Goal: Transaction & Acquisition: Purchase product/service

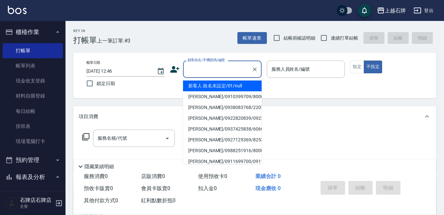
click at [230, 71] on input "顧客姓名/手機號碼/編號" at bounding box center [217, 69] width 63 height 11
click at [237, 85] on li "新客人 姓名未設定/01/null" at bounding box center [222, 86] width 79 height 11
type input "新客人 姓名未設定/01/null"
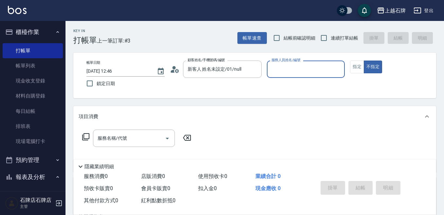
click at [299, 66] on input "服務人員姓名/編號" at bounding box center [306, 69] width 72 height 11
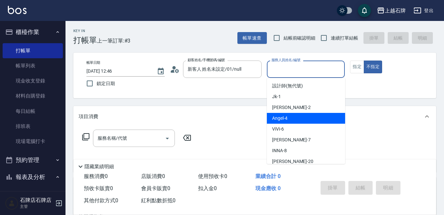
click at [303, 118] on div "[PERSON_NAME] -4" at bounding box center [306, 118] width 78 height 11
type input "[PERSON_NAME]-4"
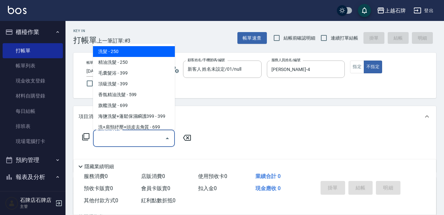
click at [154, 139] on input "服務名稱/代號" at bounding box center [129, 138] width 66 height 11
click at [149, 141] on input "服務名稱/代號" at bounding box center [129, 138] width 66 height 11
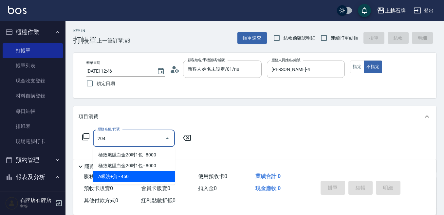
click at [148, 175] on span "A級洗+剪 - 450" at bounding box center [134, 176] width 82 height 11
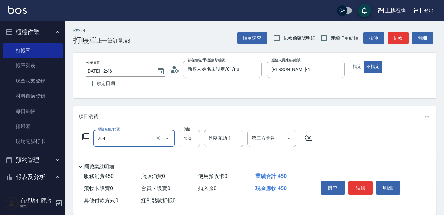
type input "A級洗+剪(204)"
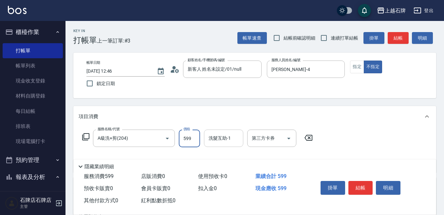
type input "599"
click at [226, 142] on input "洗髮互助-1" at bounding box center [223, 138] width 33 height 11
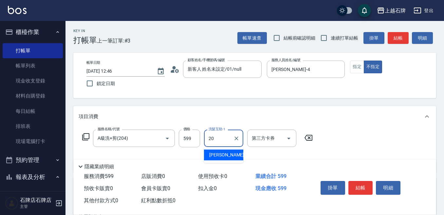
click at [233, 159] on div "[PERSON_NAME] -20" at bounding box center [223, 155] width 39 height 11
type input "[PERSON_NAME]-20"
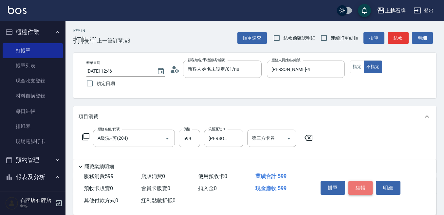
click at [364, 182] on button "結帳" at bounding box center [360, 188] width 25 height 14
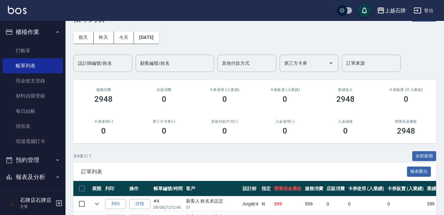
scroll to position [33, 0]
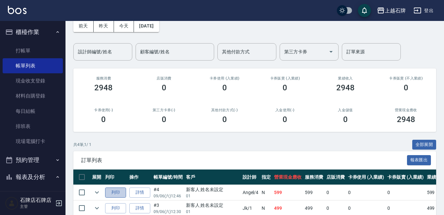
click at [114, 191] on button "列印" at bounding box center [115, 193] width 21 height 10
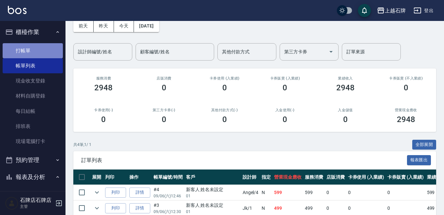
click at [49, 56] on link "打帳單" at bounding box center [33, 50] width 60 height 15
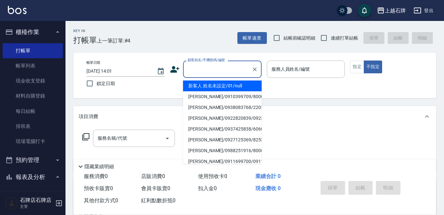
click at [223, 73] on input "顧客姓名/手機號碼/編號" at bounding box center [217, 69] width 63 height 11
drag, startPoint x: 228, startPoint y: 84, endPoint x: 288, endPoint y: 90, distance: 60.8
click at [232, 82] on li "新客人 姓名未設定/01/null" at bounding box center [222, 86] width 79 height 11
type input "1"
type input "新客人 姓名未設定/01/null"
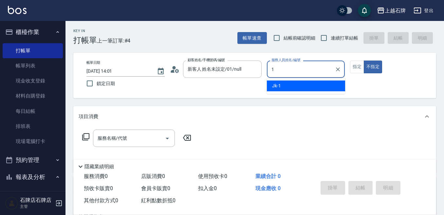
click at [288, 90] on div "Jk -1" at bounding box center [306, 86] width 78 height 11
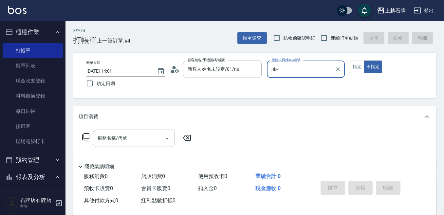
type input "Jk-1"
drag, startPoint x: 115, startPoint y: 148, endPoint x: 146, endPoint y: 129, distance: 36.4
click at [116, 146] on div "服務名稱/代號 服務名稱/代號" at bounding box center [137, 148] width 117 height 37
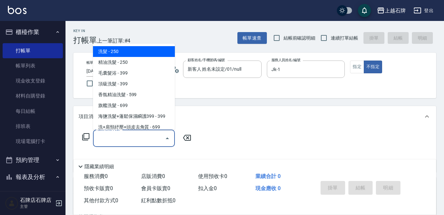
click at [144, 135] on input "服務名稱/代號" at bounding box center [129, 138] width 66 height 11
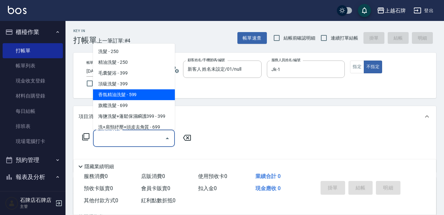
scroll to position [33, 0]
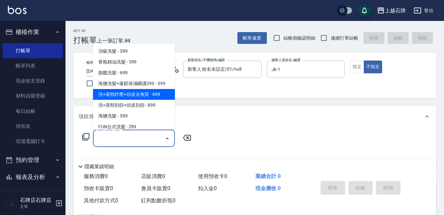
click at [142, 90] on span "洗+肩頸紓壓+頭皮去角質 - 699" at bounding box center [134, 94] width 82 height 11
type input "洗+肩頸紓壓+頭皮去角質(108)"
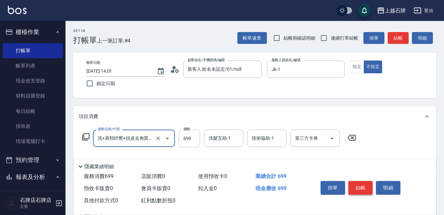
click at [364, 188] on button "結帳" at bounding box center [360, 188] width 25 height 14
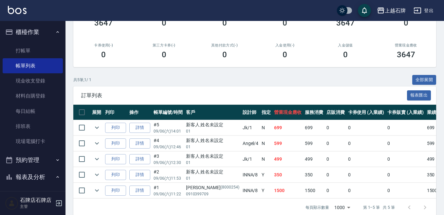
scroll to position [98, 0]
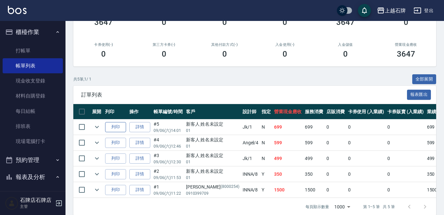
click at [120, 124] on button "列印" at bounding box center [115, 127] width 21 height 10
click at [14, 54] on link "打帳單" at bounding box center [33, 50] width 60 height 15
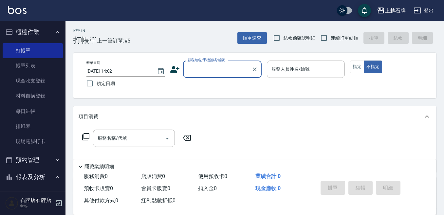
click at [161, 35] on div "Key In 打帳單 上一筆訂單:#5 帳單速查 結帳前確認明細 連續打單結帳 掛單 結帳 明細" at bounding box center [250, 33] width 371 height 24
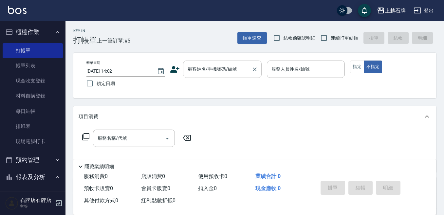
click at [198, 74] on input "顧客姓名/手機號碼/編號" at bounding box center [217, 69] width 63 height 11
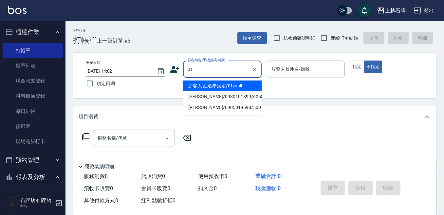
type input "01"
type input "8"
type input "新客人 姓名未設定/01/null"
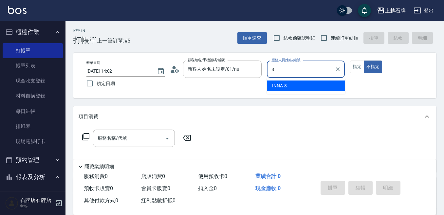
type input "INNA-8"
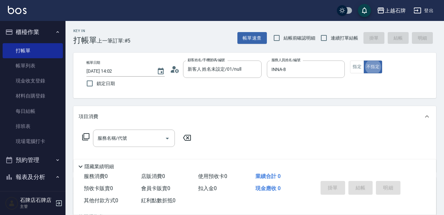
type button "false"
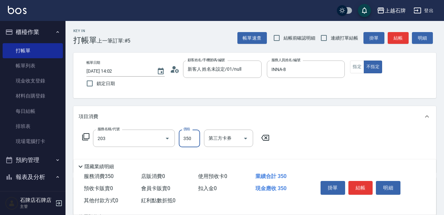
type input "B級洗+剪(203)"
type input "499"
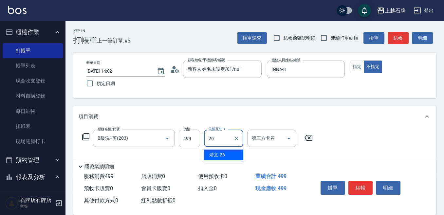
type input "靖文-26"
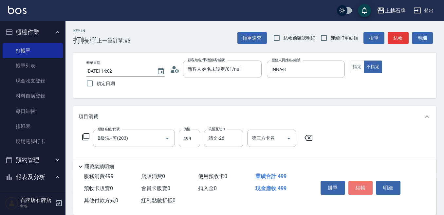
click at [362, 187] on button "結帳" at bounding box center [360, 188] width 25 height 14
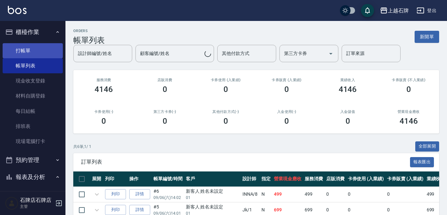
click at [23, 52] on link "打帳單" at bounding box center [33, 50] width 60 height 15
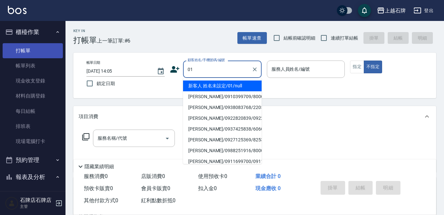
type input "新客人 姓名未設定/01/null"
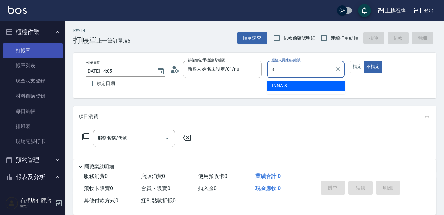
type input "INNA-8"
type button "false"
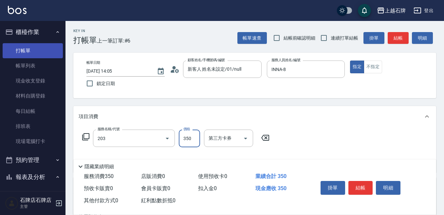
type input "B級洗+剪(203)"
type input "450"
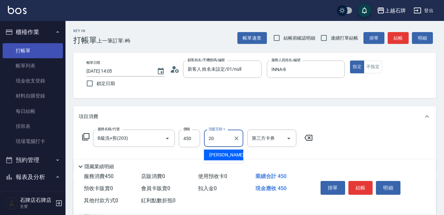
type input "[PERSON_NAME]-20"
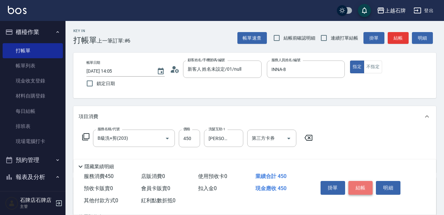
click at [357, 188] on button "結帳" at bounding box center [360, 188] width 25 height 14
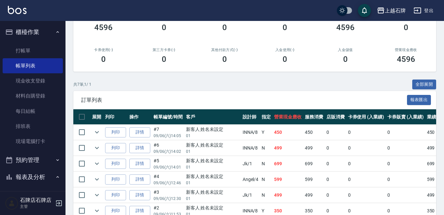
scroll to position [98, 0]
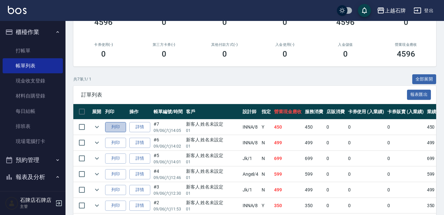
click at [122, 122] on button "列印" at bounding box center [115, 127] width 21 height 10
click at [124, 141] on button "列印" at bounding box center [115, 143] width 21 height 10
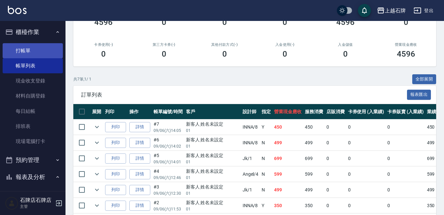
click at [45, 56] on link "打帳單" at bounding box center [33, 50] width 60 height 15
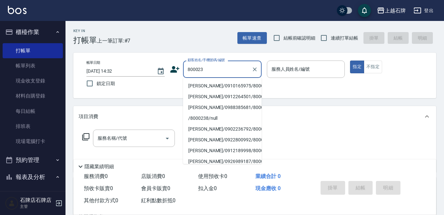
type input "800023"
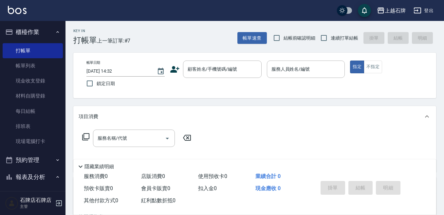
click at [175, 68] on icon at bounding box center [175, 70] width 10 height 10
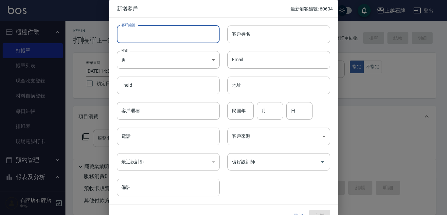
click at [185, 33] on input "客戶編號" at bounding box center [168, 34] width 103 height 18
type input "8000235"
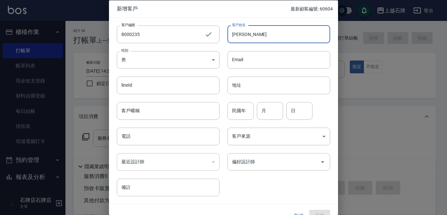
type input "[PERSON_NAME]"
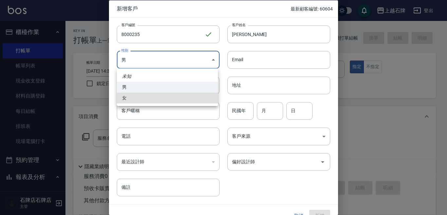
type input "[DEMOGRAPHIC_DATA]"
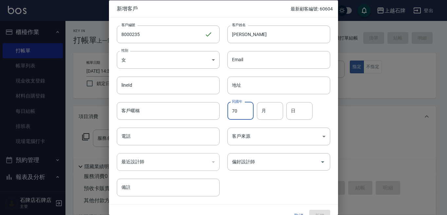
type input "70"
type input "5"
type input "15"
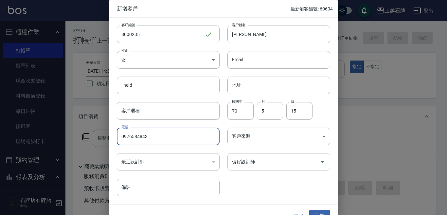
scroll to position [12, 0]
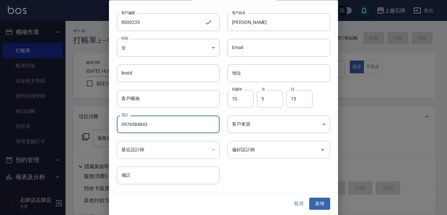
type input "0976584843"
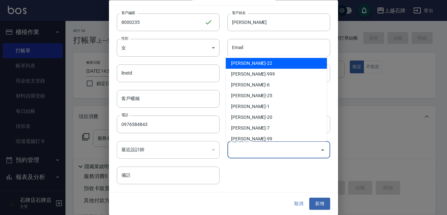
click at [263, 150] on input "偏好設計師" at bounding box center [274, 149] width 87 height 11
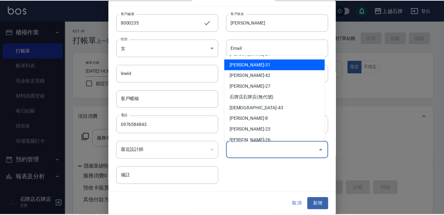
scroll to position [98, 0]
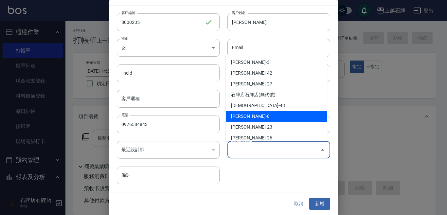
click at [262, 120] on li "[PERSON_NAME]-8" at bounding box center [276, 116] width 101 height 11
type input "溫育宣"
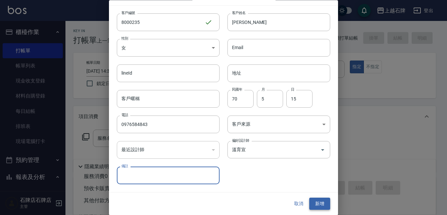
click at [324, 201] on button "新增" at bounding box center [319, 204] width 21 height 12
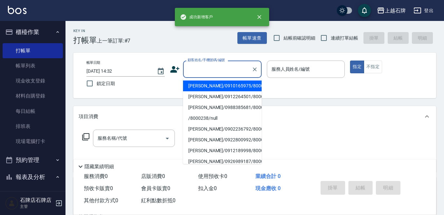
click at [229, 65] on input "顧客姓名/手機號碼/編號" at bounding box center [217, 69] width 63 height 11
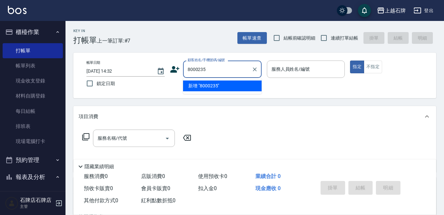
type input "8000235"
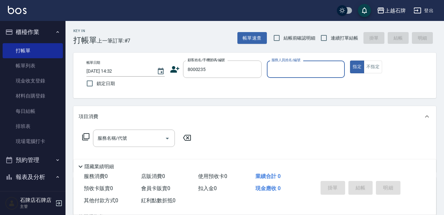
type input "8"
type input "[PERSON_NAME]/0976584843/8000235"
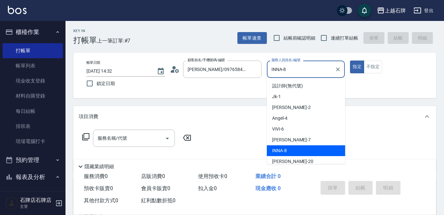
type input "INNA-8"
type button "true"
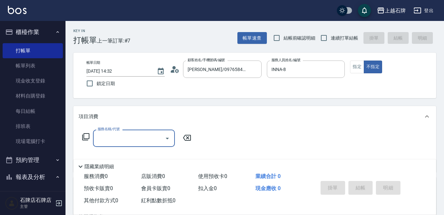
type input "＿"
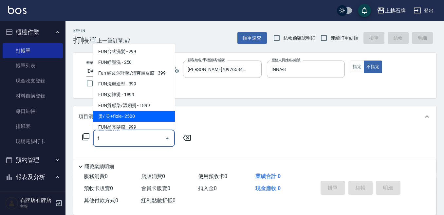
click at [119, 114] on span "燙/ 染+fiole - 2500" at bounding box center [134, 116] width 82 height 11
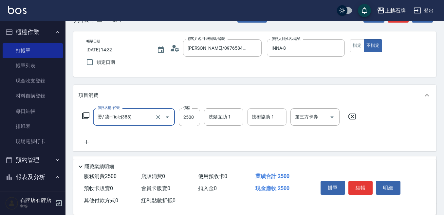
scroll to position [33, 0]
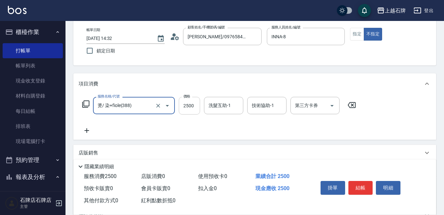
type input "燙/ 染+fiole(388)"
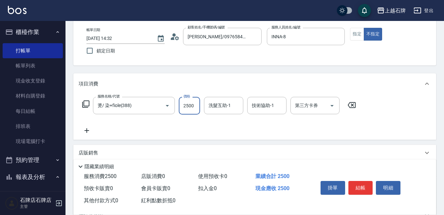
click at [184, 103] on input "2500" at bounding box center [189, 106] width 21 height 18
click at [194, 109] on input "1500" at bounding box center [189, 106] width 21 height 18
type input "1899"
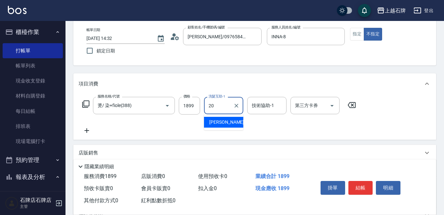
type input "[PERSON_NAME]-20"
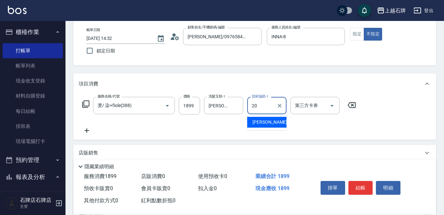
type input "[PERSON_NAME]-20"
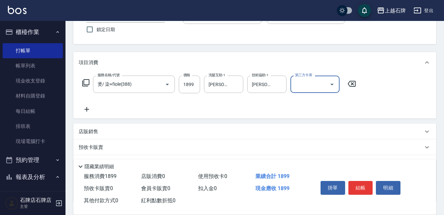
scroll to position [65, 0]
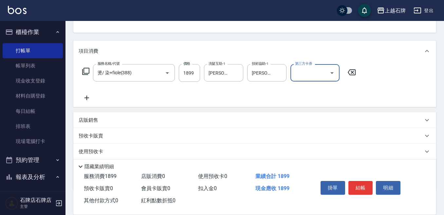
click at [83, 99] on icon at bounding box center [87, 98] width 16 height 8
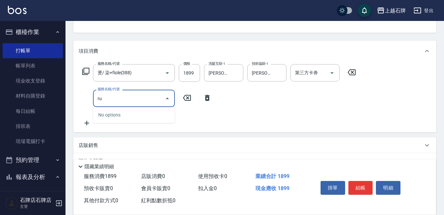
type input "r"
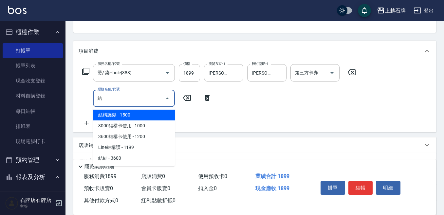
click at [142, 110] on span "結構護髮 - 1500" at bounding box center [134, 115] width 82 height 11
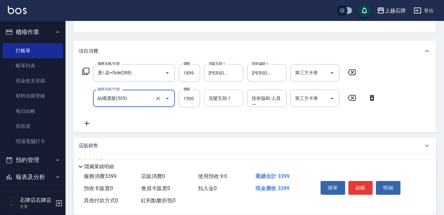
type input "結構護髮(505)"
click at [220, 95] on div "洗髮互助-1 洗髮互助-1" at bounding box center [223, 98] width 39 height 17
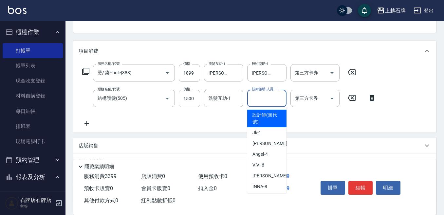
click at [252, 95] on div "技術協助-人員一 技術協助-人員[PERSON_NAME]" at bounding box center [266, 98] width 39 height 17
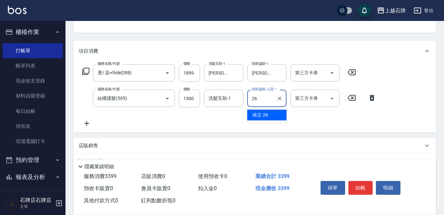
type input "靖文-26"
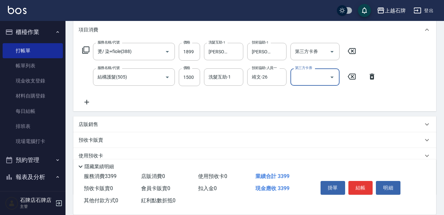
scroll to position [98, 0]
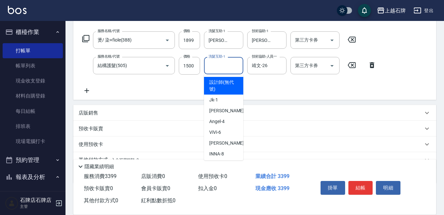
click at [212, 62] on div "洗髮互助-1 洗髮互助-1" at bounding box center [223, 65] width 39 height 17
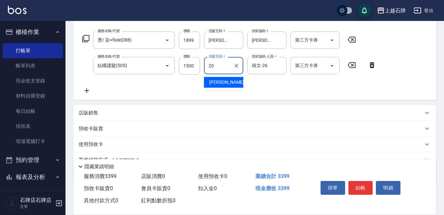
type input "[PERSON_NAME]-20"
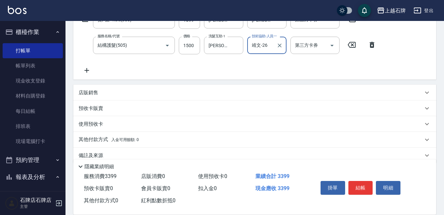
scroll to position [130, 0]
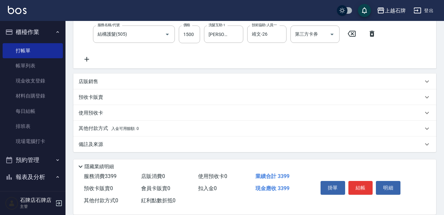
click at [100, 129] on p "其他付款方式 入金可用餘額: 0" at bounding box center [109, 128] width 60 height 7
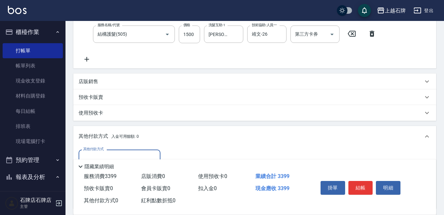
scroll to position [162, 0]
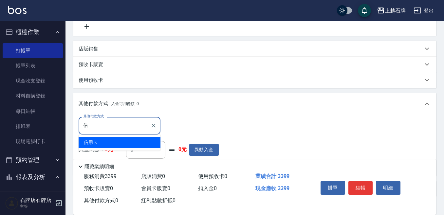
click at [117, 141] on span "信用卡" at bounding box center [120, 142] width 82 height 11
type input "信用卡"
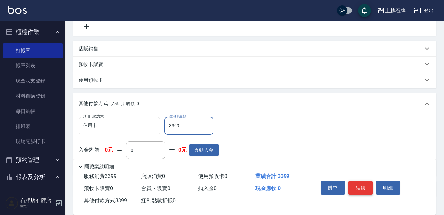
type input "3399"
click at [367, 183] on button "結帳" at bounding box center [360, 188] width 25 height 14
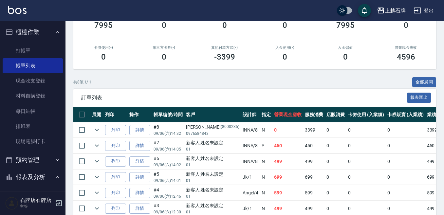
scroll to position [98, 0]
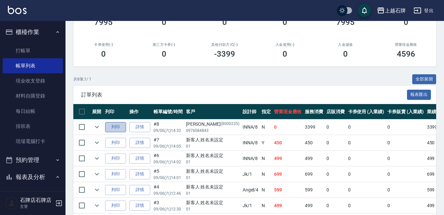
click at [113, 128] on button "列印" at bounding box center [115, 127] width 21 height 10
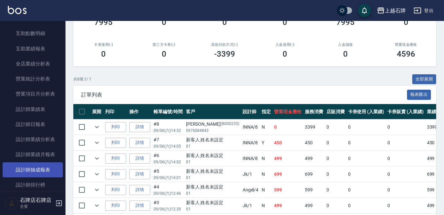
scroll to position [295, 0]
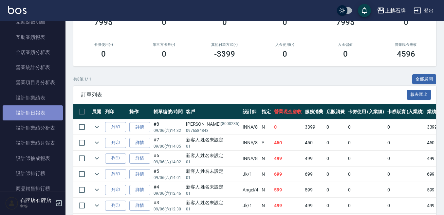
click at [45, 116] on link "設計師日報表" at bounding box center [33, 112] width 60 height 15
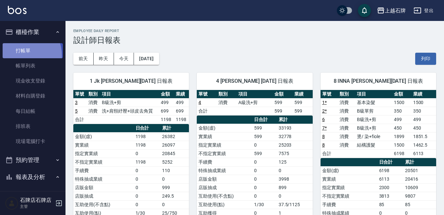
click at [21, 55] on link "打帳單" at bounding box center [33, 50] width 60 height 15
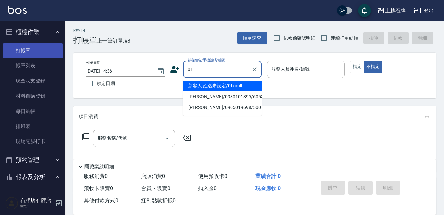
type input "01"
type input "6"
type input "新客人 姓名未設定/01/null"
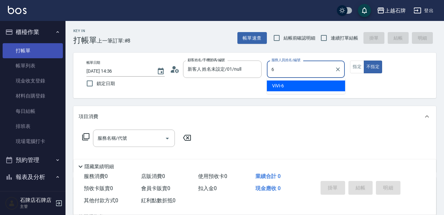
type input "6"
type button "false"
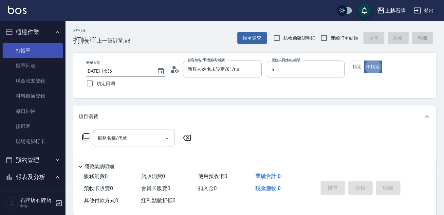
type input "ViVi-6"
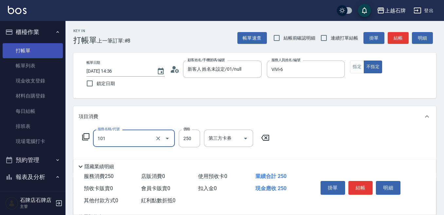
type input "洗髮(101)"
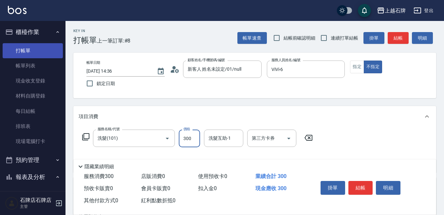
type input "300"
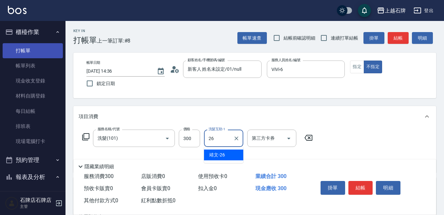
type input "靖文-26"
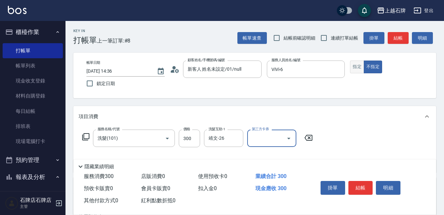
click at [355, 69] on button "指定" at bounding box center [357, 67] width 14 height 13
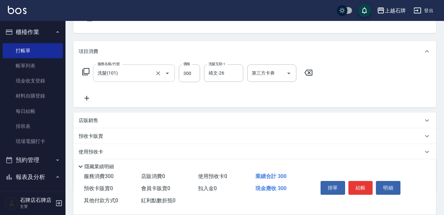
scroll to position [65, 0]
click at [359, 178] on div "掛單 結帳 明細" at bounding box center [360, 188] width 85 height 21
click at [362, 183] on button "結帳" at bounding box center [360, 188] width 25 height 14
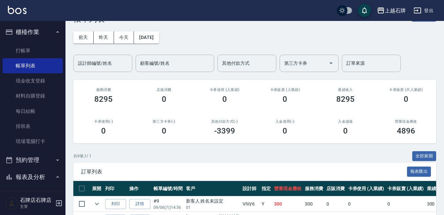
scroll to position [33, 0]
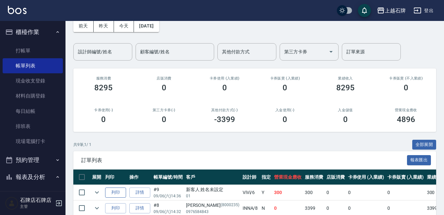
click at [119, 192] on button "列印" at bounding box center [115, 193] width 21 height 10
click at [30, 44] on link "打帳單" at bounding box center [33, 50] width 60 height 15
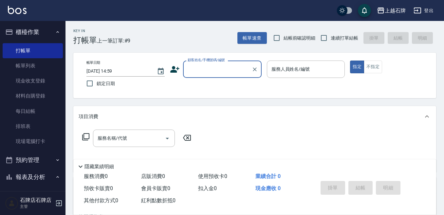
drag, startPoint x: 178, startPoint y: 47, endPoint x: 177, endPoint y: 43, distance: 4.3
click at [179, 45] on div "Key In 打帳單 上一筆訂單:#9 帳單速查 結帳前確認明細 連續打單結帳 掛單 結帳 明細 帳單日期 [DATE] 14:59 鎖定日期 顧客姓名/手機…" at bounding box center [254, 170] width 379 height 298
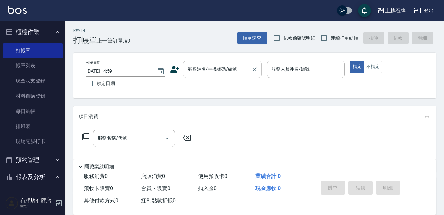
click at [218, 75] on input "顧客姓名/手機號碼/編號" at bounding box center [217, 69] width 63 height 11
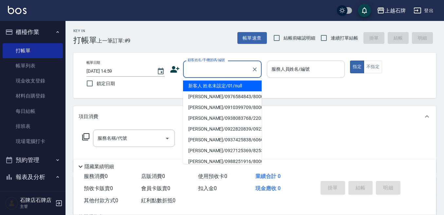
drag, startPoint x: 221, startPoint y: 84, endPoint x: 291, endPoint y: 65, distance: 71.9
click at [222, 84] on li "新客人 姓名未設定/01/null" at bounding box center [222, 86] width 79 height 11
type input "新客人 姓名未設定/01/null"
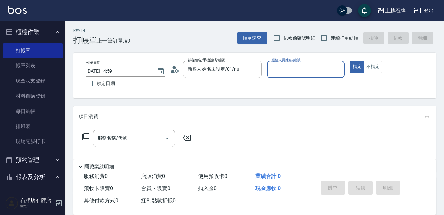
drag, startPoint x: 290, startPoint y: 69, endPoint x: 292, endPoint y: 77, distance: 7.6
click at [292, 75] on input "服務人員姓名/編號" at bounding box center [306, 69] width 72 height 11
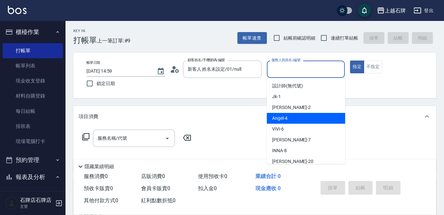
drag, startPoint x: 290, startPoint y: 116, endPoint x: 92, endPoint y: 149, distance: 200.2
click at [283, 125] on ul "設計師 (無代號) Jk -1 [PERSON_NAME] -2 [PERSON_NAME] -4 ViVi -6 [PERSON_NAME] -7 INNA…" at bounding box center [306, 121] width 78 height 86
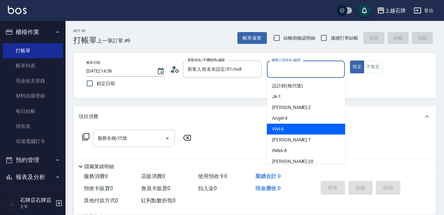
click at [152, 142] on input "服務名稱/代號" at bounding box center [129, 138] width 66 height 11
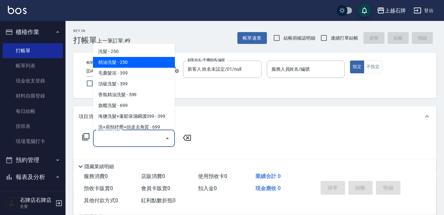
click at [144, 62] on span "精油洗髮 - 250" at bounding box center [134, 62] width 82 height 11
type input "精油洗髮(102)"
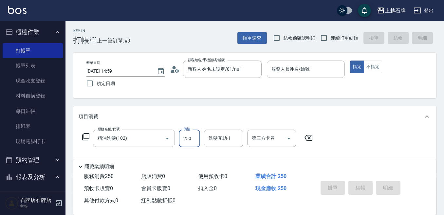
click at [187, 140] on input "250" at bounding box center [189, 139] width 21 height 18
type input "400"
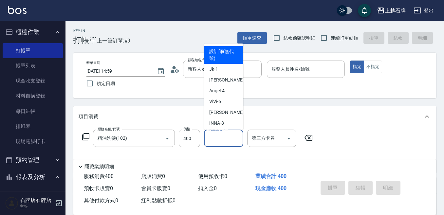
click at [236, 140] on input "洗髮互助-1" at bounding box center [223, 138] width 33 height 11
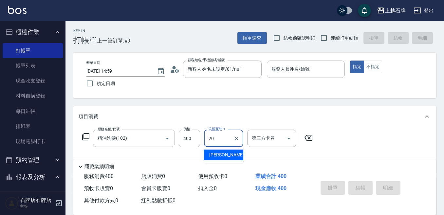
click at [229, 154] on div "[PERSON_NAME] -20" at bounding box center [223, 155] width 39 height 11
type input "[PERSON_NAME]-20"
click at [377, 67] on button "不指定" at bounding box center [373, 67] width 18 height 13
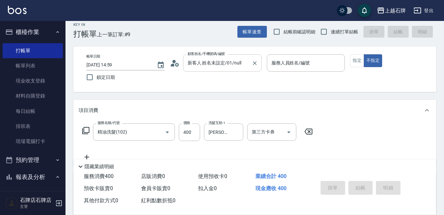
scroll to position [6, 0]
click at [309, 64] on input "服務人員姓名/編號" at bounding box center [306, 63] width 72 height 11
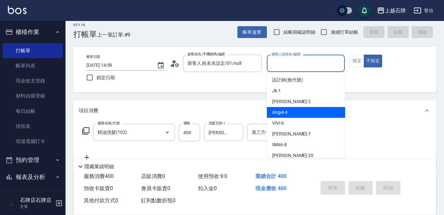
click at [311, 111] on div "[PERSON_NAME] -4" at bounding box center [306, 112] width 78 height 11
type input "[PERSON_NAME]-4"
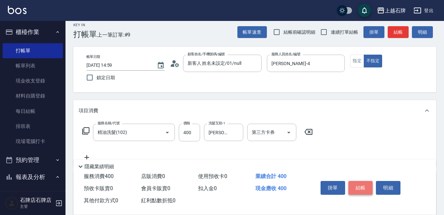
click at [368, 186] on button "結帳" at bounding box center [360, 188] width 25 height 14
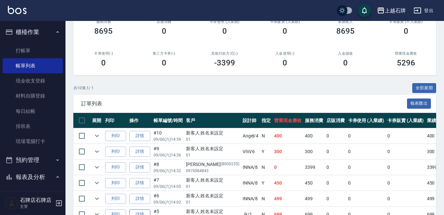
scroll to position [98, 0]
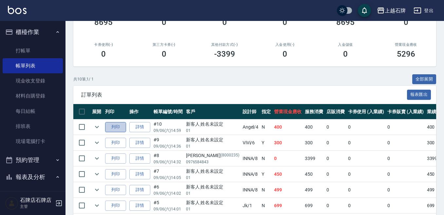
click at [118, 125] on button "列印" at bounding box center [115, 127] width 21 height 10
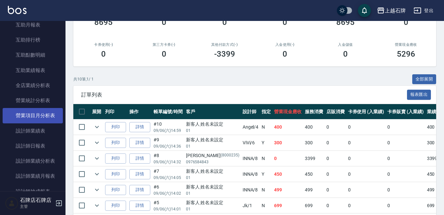
scroll to position [262, 0]
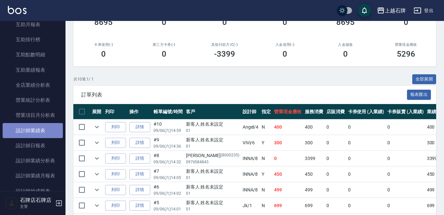
click at [46, 137] on link "設計師業績表" at bounding box center [33, 130] width 60 height 15
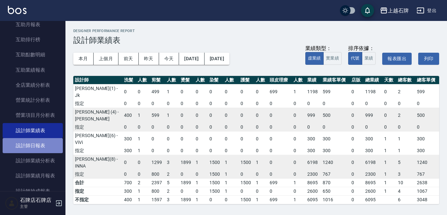
click at [46, 141] on link "設計師日報表" at bounding box center [33, 145] width 60 height 15
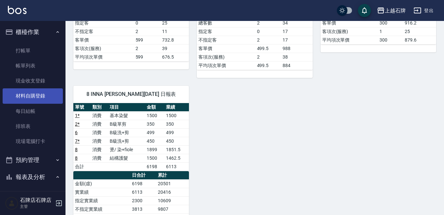
scroll to position [164, 0]
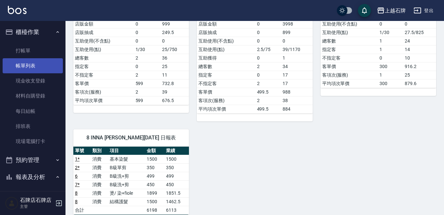
click at [16, 65] on link "帳單列表" at bounding box center [33, 65] width 60 height 15
click at [27, 65] on link "帳單列表" at bounding box center [33, 65] width 60 height 15
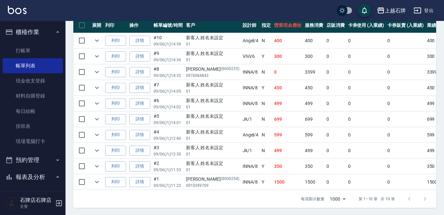
scroll to position [185, 0]
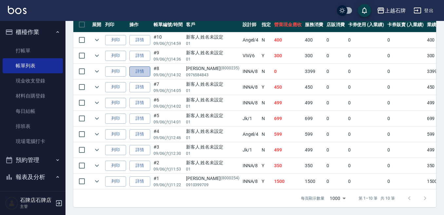
click at [148, 76] on link "詳情" at bounding box center [139, 71] width 21 height 10
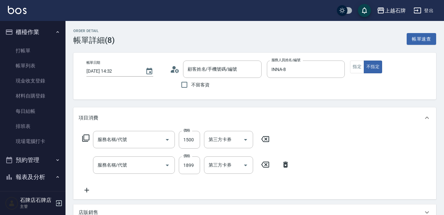
type input "[DATE] 14:32"
type input "INNA-8"
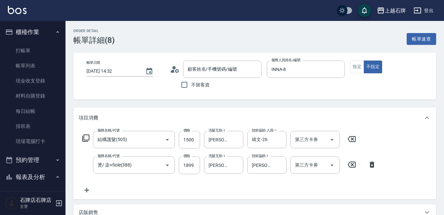
type input "[PERSON_NAME]/0976584843/8000235"
type input "結構護髮(505)"
type input "燙/ 染+fiole(388)"
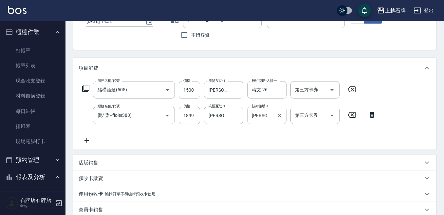
scroll to position [65, 0]
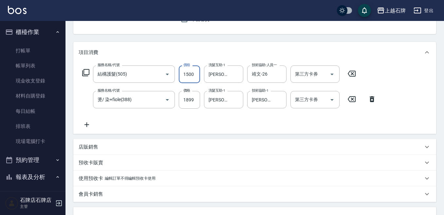
click at [196, 76] on input "1500" at bounding box center [189, 74] width 21 height 18
click at [356, 75] on icon at bounding box center [352, 74] width 16 height 8
type input "0"
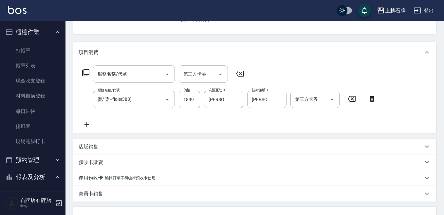
click at [244, 73] on icon at bounding box center [240, 74] width 8 height 6
click at [196, 100] on input "1899" at bounding box center [189, 100] width 21 height 18
type input "2400"
click at [136, 144] on div "店販銷售" at bounding box center [251, 146] width 345 height 7
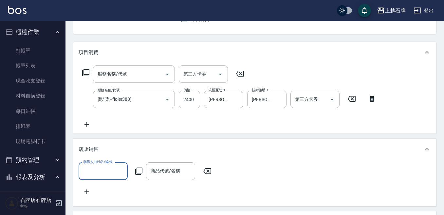
scroll to position [0, 0]
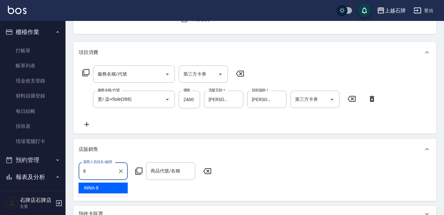
type input "INNA-8"
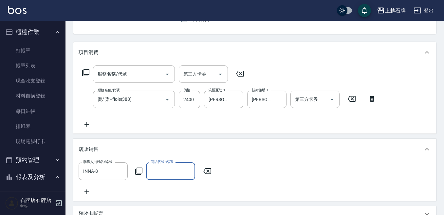
type input "＿"
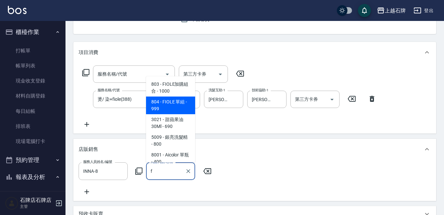
click at [171, 101] on span "804 - FIOLE 單組 - 999" at bounding box center [170, 106] width 49 height 18
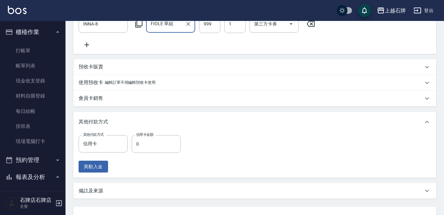
scroll to position [229, 0]
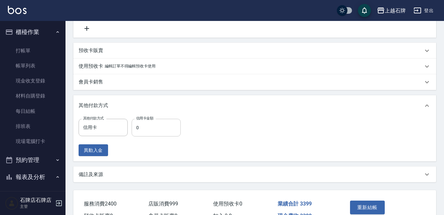
type input "FIOLE 單組"
click at [147, 128] on input "0" at bounding box center [156, 128] width 49 height 18
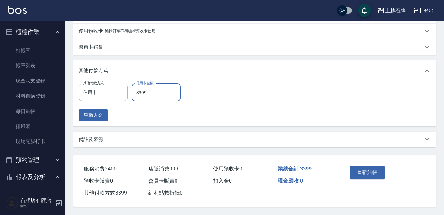
scroll to position [273, 0]
type input "3399"
click at [373, 174] on button "重新結帳" at bounding box center [367, 173] width 35 height 14
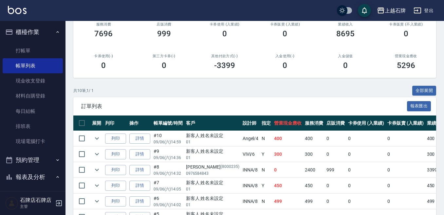
scroll to position [98, 0]
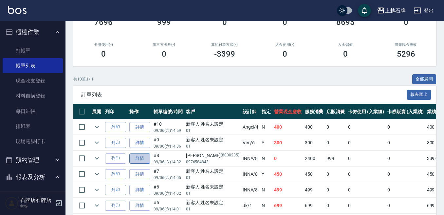
click at [133, 157] on link "詳情" at bounding box center [139, 159] width 21 height 10
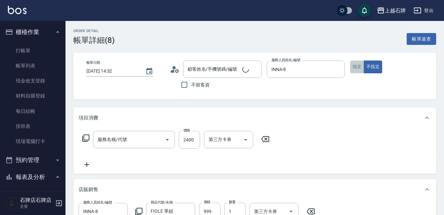
type input "[DATE] 14:32"
type input "INNA-8"
click at [352, 70] on button "指定" at bounding box center [357, 67] width 14 height 13
type input "燙/ 染+fiole(388)"
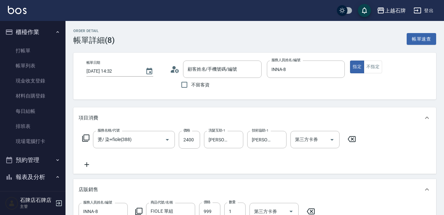
type input "[PERSON_NAME]/0976584843/8000235"
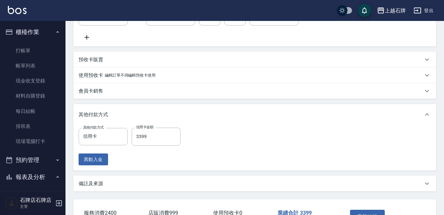
scroll to position [248, 0]
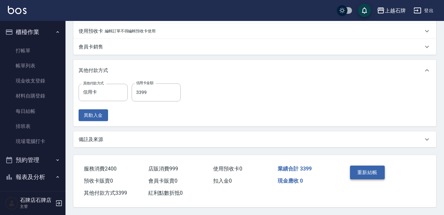
click at [380, 166] on button "重新結帳" at bounding box center [367, 173] width 35 height 14
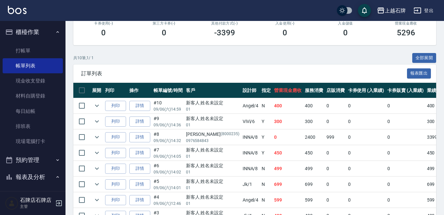
scroll to position [131, 0]
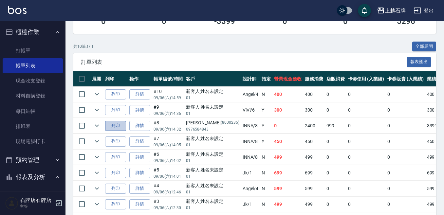
click at [119, 127] on button "列印" at bounding box center [115, 126] width 21 height 10
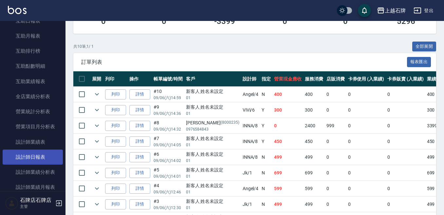
scroll to position [262, 0]
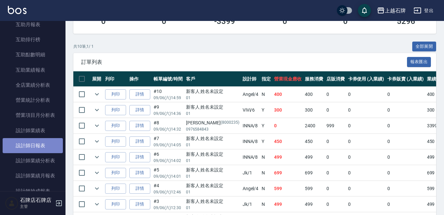
click at [44, 148] on link "設計師日報表" at bounding box center [33, 145] width 60 height 15
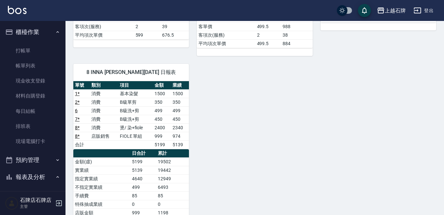
click at [43, 42] on ul "打帳單 帳單列表 現金收支登錄 材料自購登錄 每日結帳 排班表 現場電腦打卡" at bounding box center [33, 96] width 60 height 111
click at [43, 45] on link "打帳單" at bounding box center [33, 50] width 60 height 15
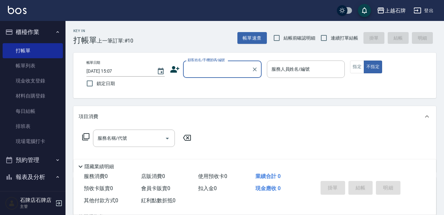
click at [176, 68] on icon at bounding box center [175, 70] width 10 height 10
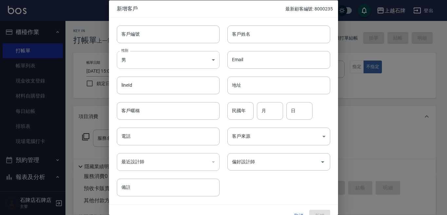
click at [176, 60] on body "上越石牌 登出 櫃檯作業 打帳單 帳單列表 現金收支登錄 材料自購登錄 每日結帳 排班表 現場電腦打卡 預約管理 預約管理 單日預約紀錄 單週預約紀錄 報表及…" at bounding box center [223, 159] width 447 height 319
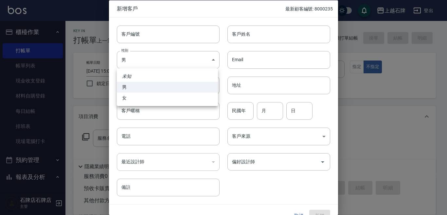
click at [184, 97] on li "女" at bounding box center [167, 98] width 101 height 11
type input "[DEMOGRAPHIC_DATA]"
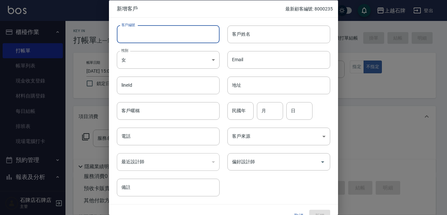
click at [157, 37] on input "客戶編號" at bounding box center [168, 34] width 103 height 18
click at [140, 33] on input "客戶編號" at bounding box center [168, 34] width 103 height 18
click at [143, 39] on input "客戶編號" at bounding box center [168, 34] width 103 height 18
click at [169, 34] on input "cj/6" at bounding box center [161, 34] width 88 height 18
click at [169, 36] on input "cj/6" at bounding box center [161, 34] width 88 height 18
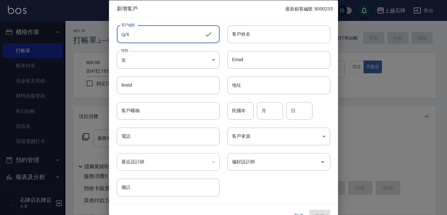
click at [175, 36] on input "cj/6" at bounding box center [161, 34] width 88 height 18
click at [136, 36] on input "cj/" at bounding box center [161, 34] width 88 height 18
click at [123, 36] on input "cj/" at bounding box center [161, 34] width 88 height 18
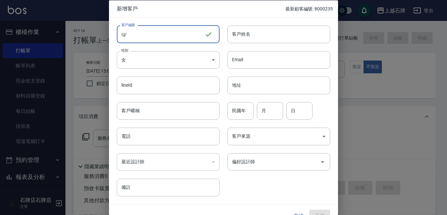
click at [122, 36] on input "cj/" at bounding box center [161, 34] width 88 height 18
click at [127, 35] on input "/" at bounding box center [161, 34] width 88 height 18
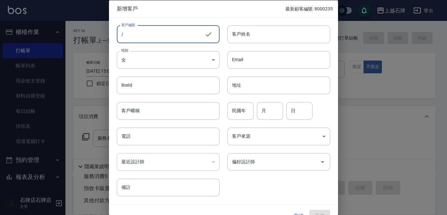
click at [122, 34] on input "/" at bounding box center [161, 34] width 88 height 18
drag, startPoint x: 122, startPoint y: 34, endPoint x: 169, endPoint y: 86, distance: 70.7
click at [169, 86] on div "客戶編號 09 ​ 客戶編號 客戶姓名 客戶姓名 性別 女 [DEMOGRAPHIC_DATA] 性別 Email Email lineId lineId 地…" at bounding box center [219, 106] width 221 height 179
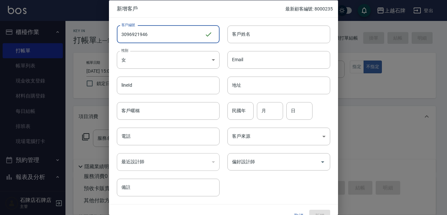
click at [142, 39] on input "3096921946" at bounding box center [161, 34] width 88 height 18
type input "0936921946"
click at [236, 113] on input "民國年" at bounding box center [241, 111] width 26 height 18
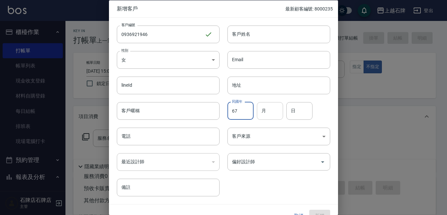
type input "67"
click at [264, 113] on input "月" at bounding box center [270, 111] width 26 height 18
type input "9"
click at [304, 111] on input "日" at bounding box center [300, 111] width 26 height 18
type input "1"
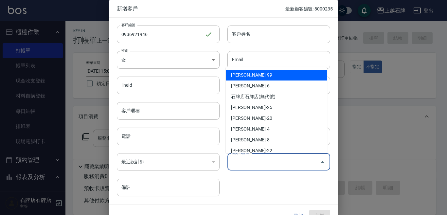
click at [262, 165] on input "偏好設計師" at bounding box center [274, 161] width 87 height 11
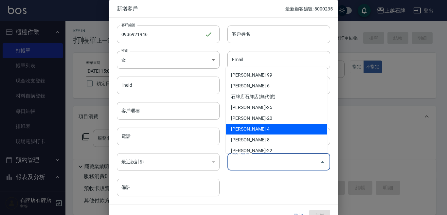
drag, startPoint x: 252, startPoint y: 132, endPoint x: 246, endPoint y: 127, distance: 7.5
click at [252, 131] on li "[PERSON_NAME]-4" at bounding box center [276, 129] width 101 height 11
type input "[PERSON_NAME]"
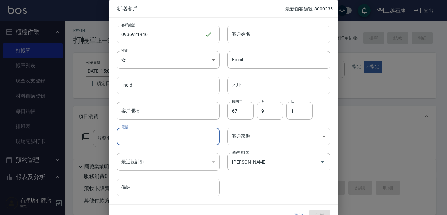
click at [142, 140] on input "電話" at bounding box center [168, 137] width 103 height 18
type input "0936921946"
click at [262, 35] on input "客戶姓名" at bounding box center [279, 34] width 103 height 18
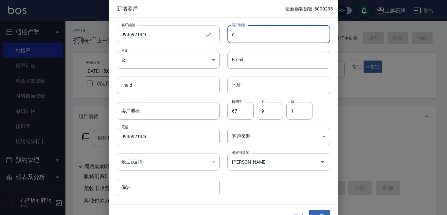
click at [259, 39] on input "c" at bounding box center [279, 34] width 103 height 18
click at [259, 37] on input "c" at bounding box center [279, 34] width 103 height 18
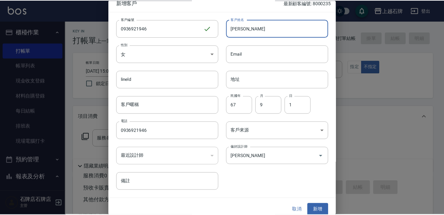
scroll to position [12, 0]
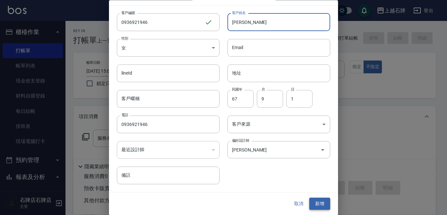
type input "[PERSON_NAME]"
click at [319, 201] on button "新增" at bounding box center [319, 204] width 21 height 12
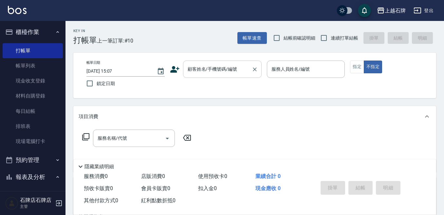
click at [206, 70] on input "顧客姓名/手機號碼/編號" at bounding box center [217, 69] width 63 height 11
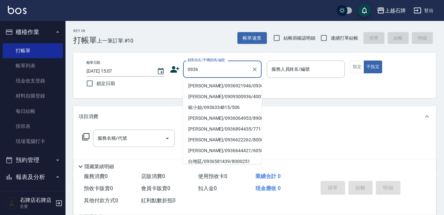
drag, startPoint x: 215, startPoint y: 91, endPoint x: 283, endPoint y: 70, distance: 70.7
click at [217, 91] on li "[PERSON_NAME]/0936921946/0936921946" at bounding box center [222, 86] width 79 height 11
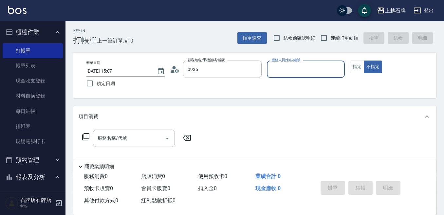
type input "[PERSON_NAME]/0936921946/0936921946"
type input "[PERSON_NAME]-4"
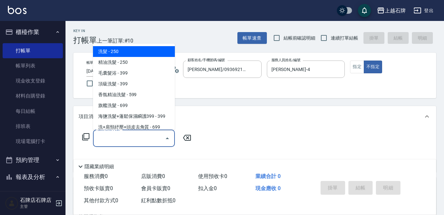
click at [141, 140] on input "服務名稱/代號" at bounding box center [129, 138] width 66 height 11
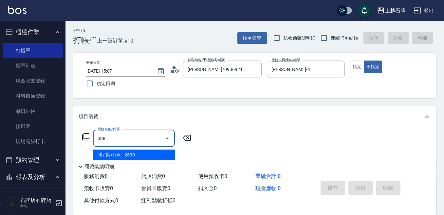
click at [161, 154] on span "燙/ 染+fiole - 2500" at bounding box center [134, 155] width 82 height 11
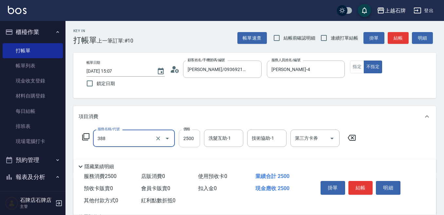
type input "燙/ 染+fiole(388)"
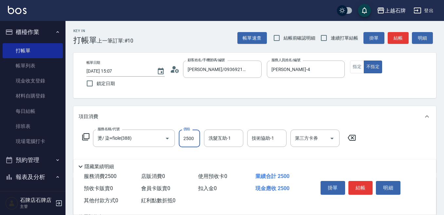
click at [190, 139] on input "2500" at bounding box center [189, 139] width 21 height 18
type input "1100"
click at [356, 67] on button "指定" at bounding box center [357, 67] width 14 height 13
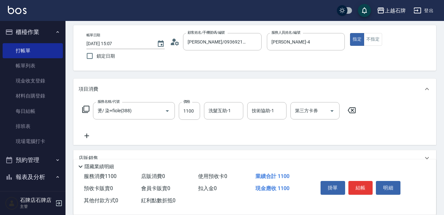
scroll to position [65, 0]
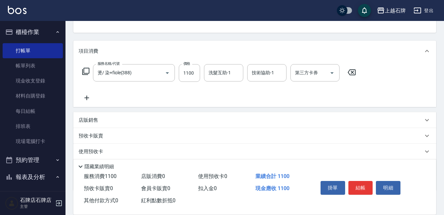
click at [95, 117] on p "店販銷售" at bounding box center [89, 120] width 20 height 7
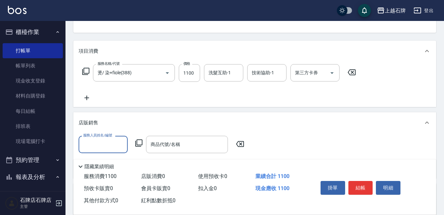
scroll to position [0, 0]
click at [99, 146] on input "服務人員姓名/編號" at bounding box center [103, 144] width 43 height 11
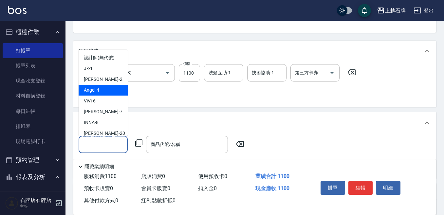
click at [109, 89] on div "[PERSON_NAME] -4" at bounding box center [103, 90] width 49 height 11
type input "[PERSON_NAME]-4"
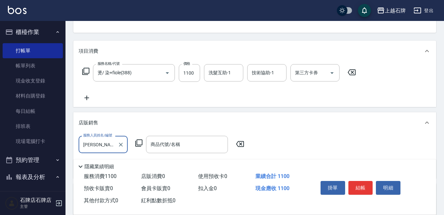
click at [136, 142] on icon at bounding box center [139, 143] width 8 height 8
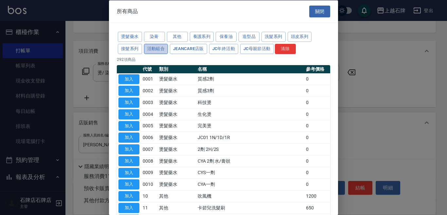
click at [154, 49] on button "活動組合" at bounding box center [156, 49] width 24 height 10
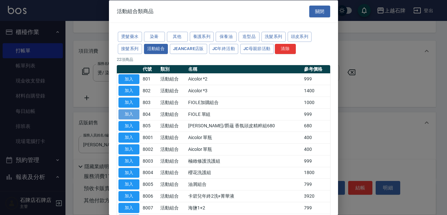
click at [124, 113] on button "加入" at bounding box center [129, 114] width 21 height 10
type input "FIOLE 單組"
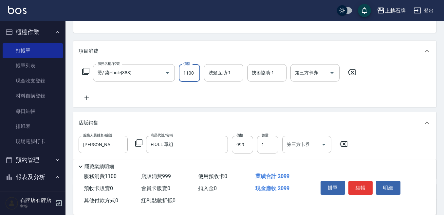
click at [191, 73] on input "1100" at bounding box center [189, 73] width 21 height 18
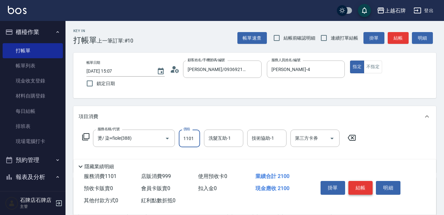
type input "1101"
click at [364, 187] on button "結帳" at bounding box center [360, 188] width 25 height 14
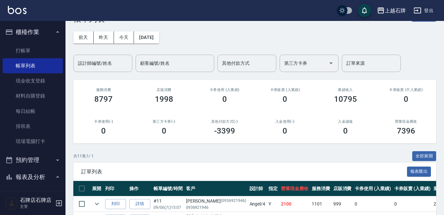
scroll to position [33, 0]
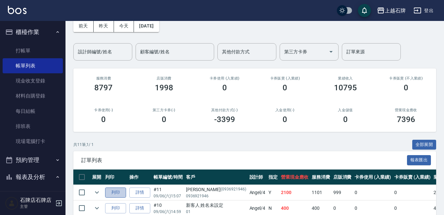
click at [114, 193] on button "列印" at bounding box center [115, 193] width 21 height 10
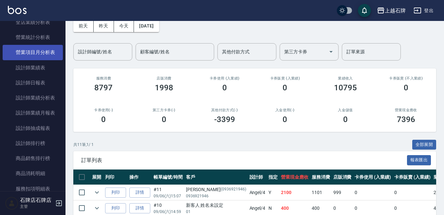
scroll to position [327, 0]
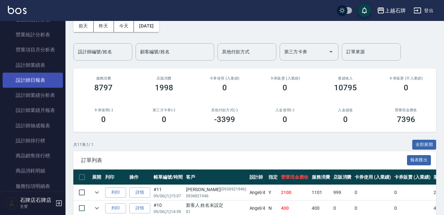
click at [47, 81] on link "設計師日報表" at bounding box center [33, 80] width 60 height 15
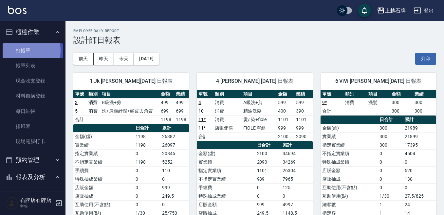
click at [22, 50] on link "打帳單" at bounding box center [33, 50] width 60 height 15
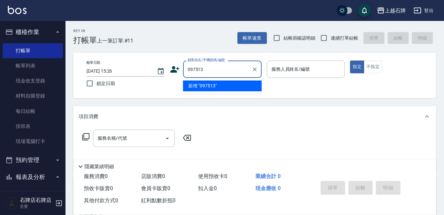
type input "0975132"
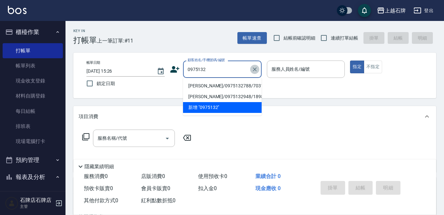
click at [257, 69] on icon "Clear" at bounding box center [255, 69] width 7 height 7
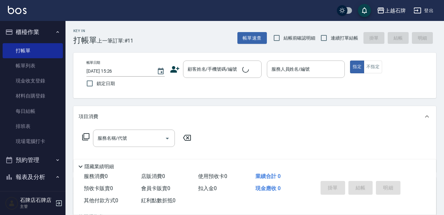
click at [149, 41] on div "Key In 打帳單 上一筆訂單:#11 帳單速查 結帳前確認明細 連續打單結帳 掛單 結帳 明細" at bounding box center [250, 33] width 371 height 24
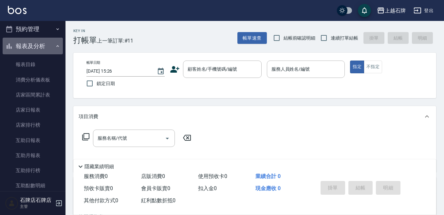
click at [38, 45] on button "報表及分析" at bounding box center [33, 46] width 60 height 17
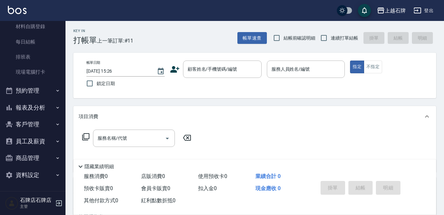
scroll to position [69, 0]
click at [41, 129] on button "客戶管理" at bounding box center [33, 124] width 60 height 17
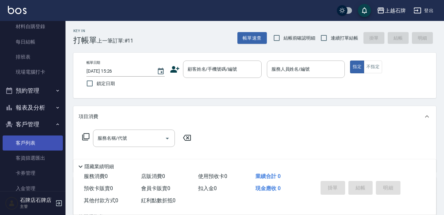
click at [43, 140] on link "客戶列表" at bounding box center [33, 143] width 60 height 15
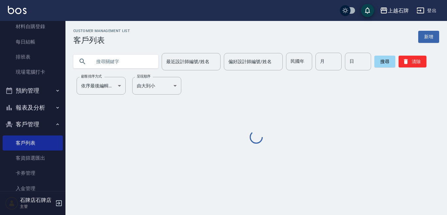
click at [130, 66] on input "text" at bounding box center [123, 62] width 62 height 18
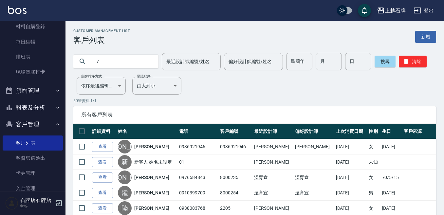
click at [112, 56] on input "7" at bounding box center [123, 62] width 62 height 18
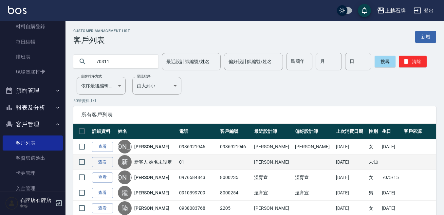
type input "70311"
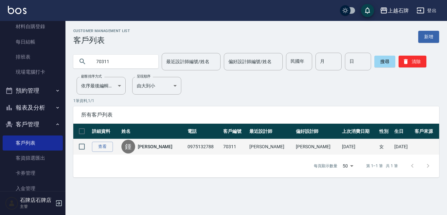
click at [156, 146] on link "[PERSON_NAME]" at bounding box center [155, 146] width 35 height 7
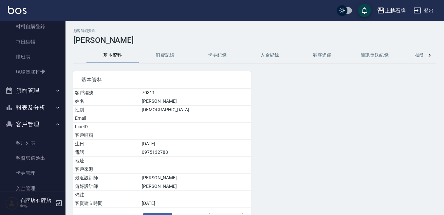
click at [160, 59] on button "消費記錄" at bounding box center [165, 55] width 52 height 16
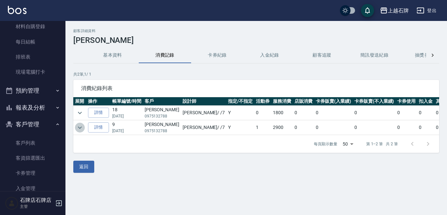
click at [83, 129] on icon "expand row" at bounding box center [80, 128] width 8 height 8
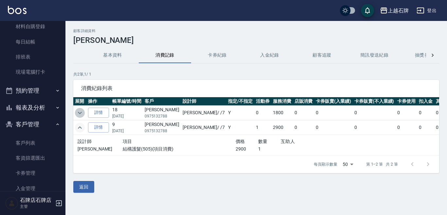
click at [82, 109] on icon "expand row" at bounding box center [80, 113] width 8 height 8
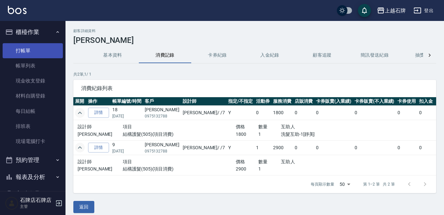
drag, startPoint x: 12, startPoint y: 41, endPoint x: 16, endPoint y: 51, distance: 10.9
click at [16, 51] on ul "打帳單 帳單列表 現金收支登錄 材料自購登錄 每日結帳 排班表 現場電腦打卡" at bounding box center [33, 96] width 60 height 111
click at [16, 52] on link "打帳單" at bounding box center [33, 50] width 60 height 15
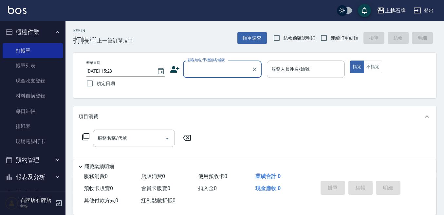
click at [217, 37] on div "Key In 打帳單 上一筆訂單:#11 帳單速查 結帳前確認明細 連續打單結帳 掛單 結帳 明細" at bounding box center [250, 33] width 371 height 24
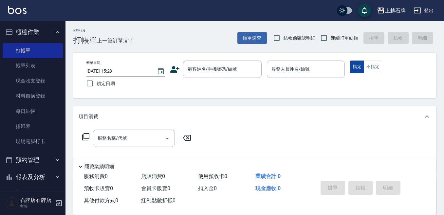
click at [370, 69] on button "不指定" at bounding box center [373, 67] width 18 height 13
drag, startPoint x: 209, startPoint y: 31, endPoint x: 211, endPoint y: 34, distance: 3.5
click at [208, 32] on div "Key In 打帳單 上一筆訂單:#11 帳單速查 結帳前確認明細 連續打單結帳 掛單 結帳 明細" at bounding box center [250, 33] width 371 height 24
click at [197, 60] on div "帳單日期 [DATE] 15:28 鎖定日期 顧客姓名/手機號碼/編號 顧客姓名/手機號碼/編號 服務人員姓名/編號 服務人員姓名/編號 指定 不指定" at bounding box center [254, 76] width 363 height 46
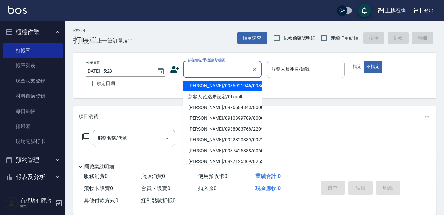
click at [195, 72] on input "顧客姓名/手機號碼/編號" at bounding box center [217, 69] width 63 height 11
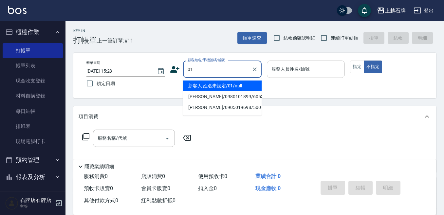
type input "新客人 姓名未設定/01/null"
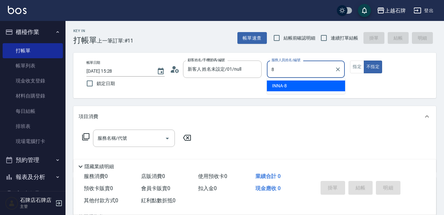
type input "INNA-8"
type button "false"
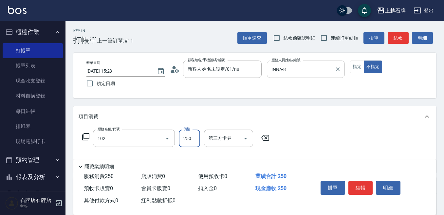
type input "精油洗髮(102)"
type input "300"
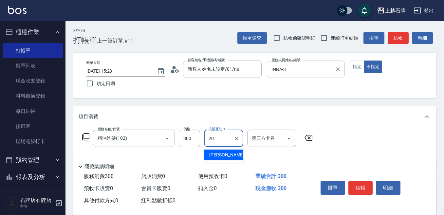
type input "[PERSON_NAME]-20"
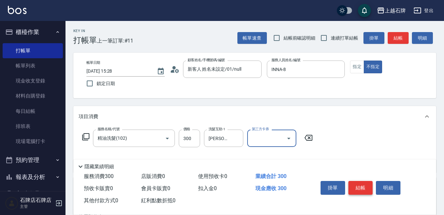
click at [367, 190] on button "結帳" at bounding box center [360, 188] width 25 height 14
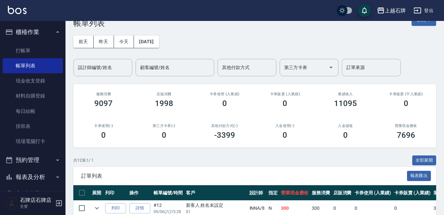
scroll to position [65, 0]
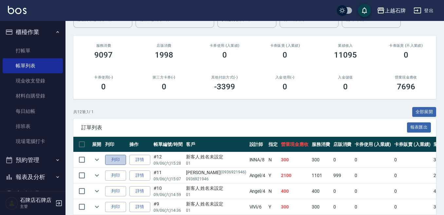
click at [120, 159] on button "列印" at bounding box center [115, 160] width 21 height 10
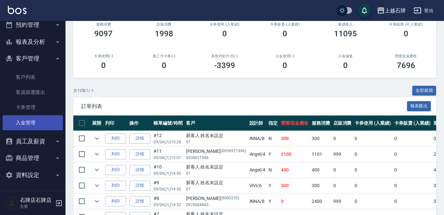
scroll to position [98, 0]
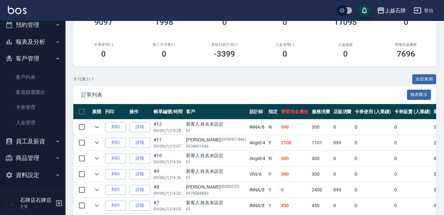
click at [36, 24] on button "預約管理" at bounding box center [33, 24] width 60 height 17
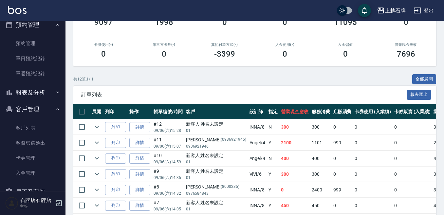
click at [33, 101] on button "客戶管理" at bounding box center [33, 109] width 60 height 17
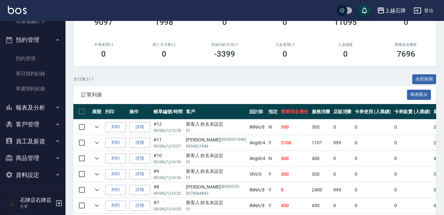
scroll to position [120, 0]
click at [37, 91] on link "單週預約紀錄" at bounding box center [33, 88] width 60 height 15
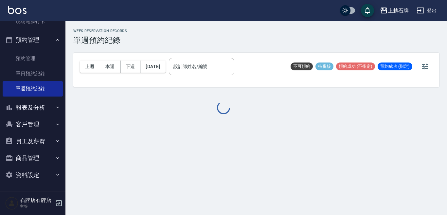
click at [35, 110] on button "報表及分析" at bounding box center [33, 107] width 60 height 17
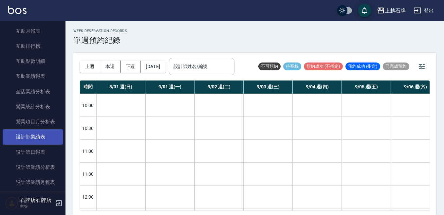
scroll to position [349, 0]
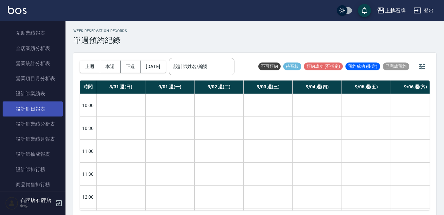
click at [38, 110] on link "設計師日報表" at bounding box center [33, 109] width 60 height 15
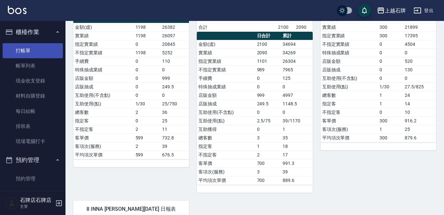
scroll to position [98, 0]
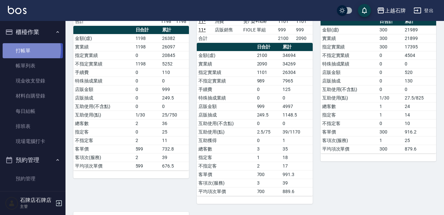
click at [19, 49] on link "打帳單" at bounding box center [33, 50] width 60 height 15
